Goal: Find specific page/section: Find specific page/section

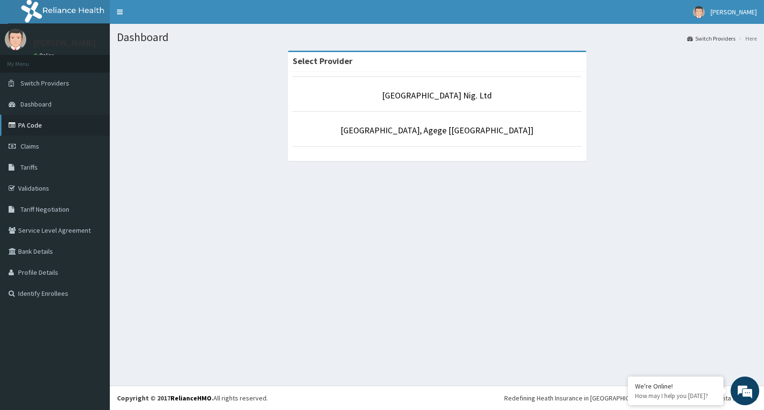
click at [25, 123] on link "PA Code" at bounding box center [55, 125] width 110 height 21
click at [24, 122] on link "PA Code" at bounding box center [55, 125] width 110 height 21
click at [21, 126] on link "PA Code" at bounding box center [55, 125] width 110 height 21
drag, startPoint x: 26, startPoint y: 129, endPoint x: 43, endPoint y: 130, distance: 17.2
click at [26, 129] on link "PA Code" at bounding box center [55, 125] width 110 height 21
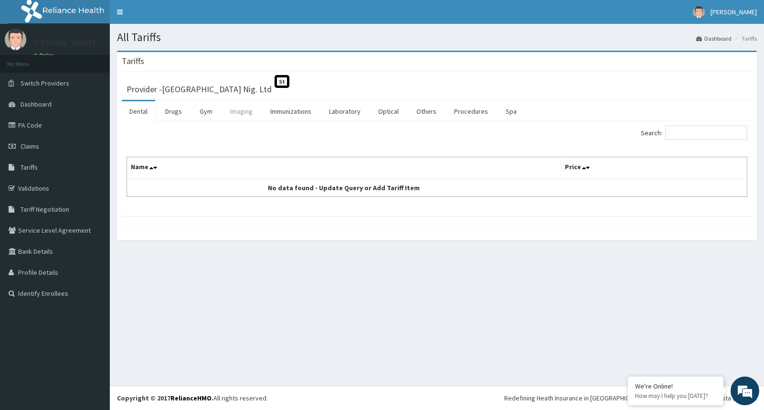
click at [241, 112] on link "Imaging" at bounding box center [241, 111] width 38 height 20
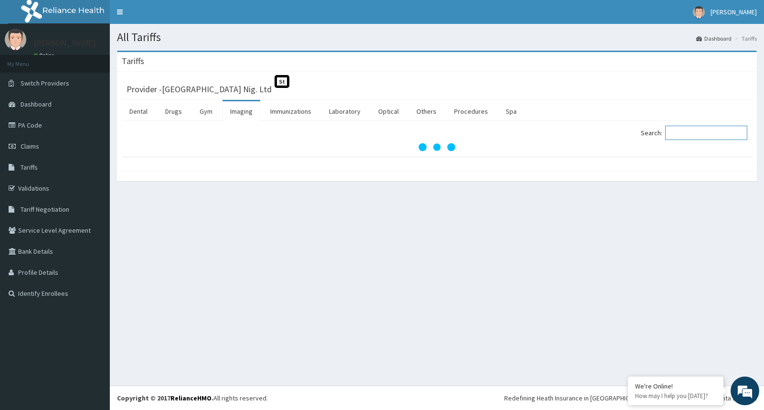
click at [686, 130] on input "Search:" at bounding box center [706, 133] width 82 height 14
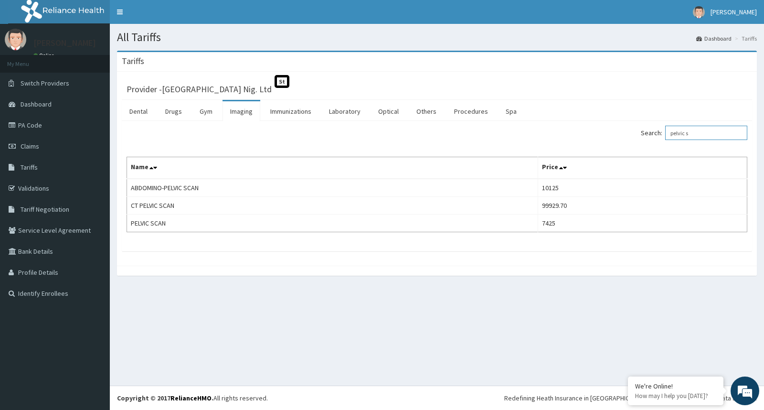
type input "pelvic s"
click at [34, 183] on link "Validations" at bounding box center [55, 188] width 110 height 21
